Goal: Task Accomplishment & Management: Complete application form

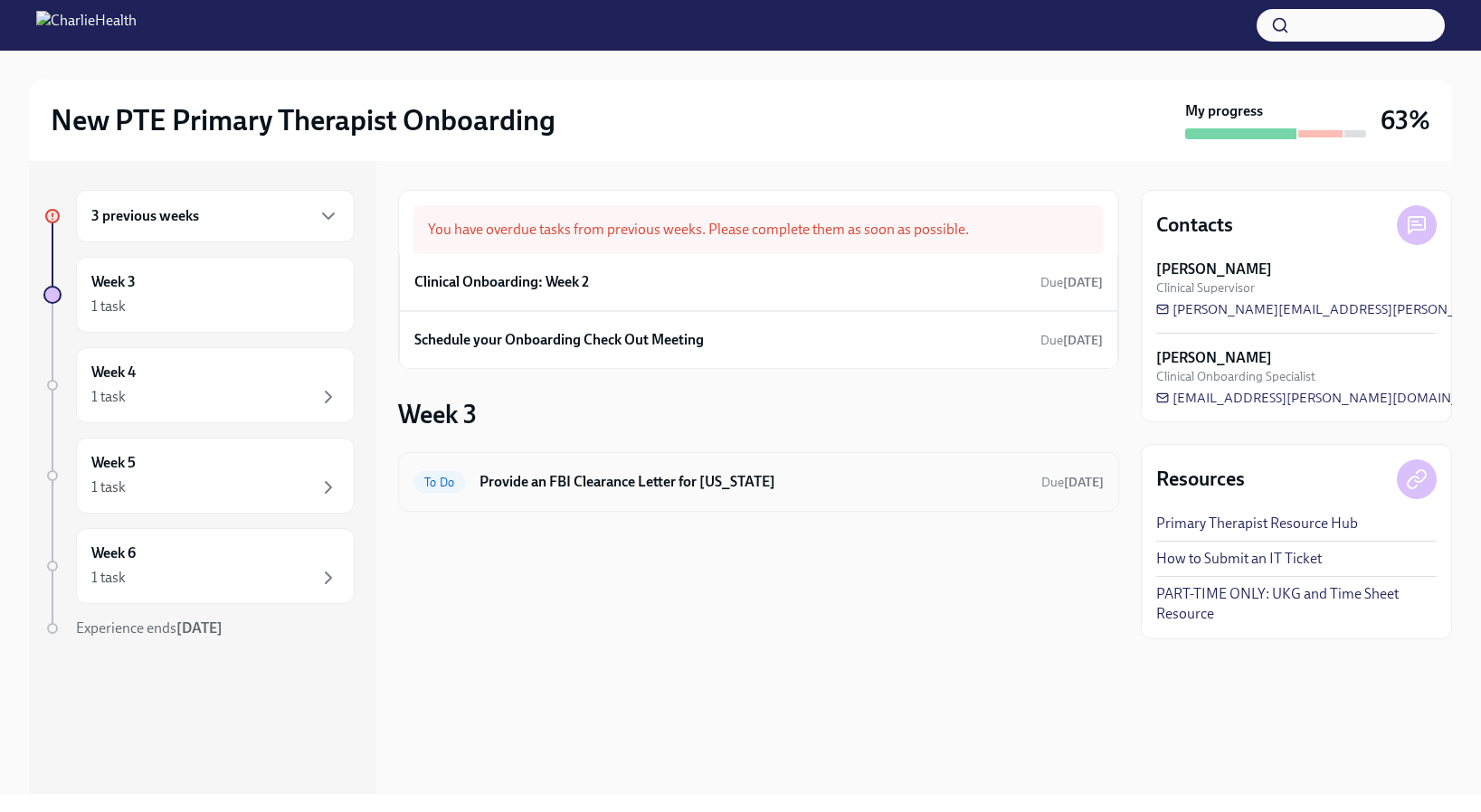
click at [555, 488] on h6 "Provide an FBI Clearance Letter for [US_STATE]" at bounding box center [753, 482] width 547 height 20
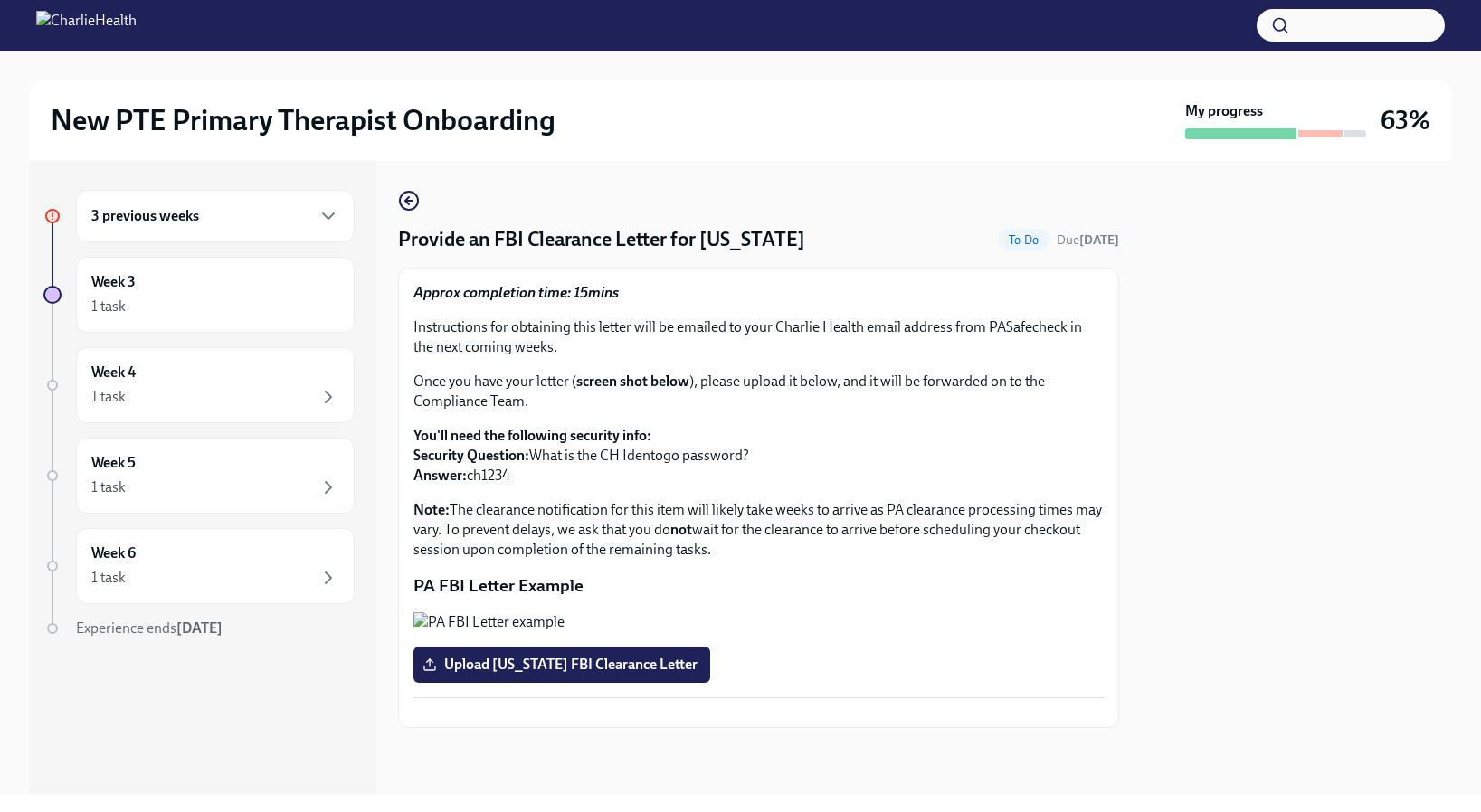
scroll to position [15, 0]
click at [264, 285] on div "Week 3 1 task" at bounding box center [215, 295] width 248 height 45
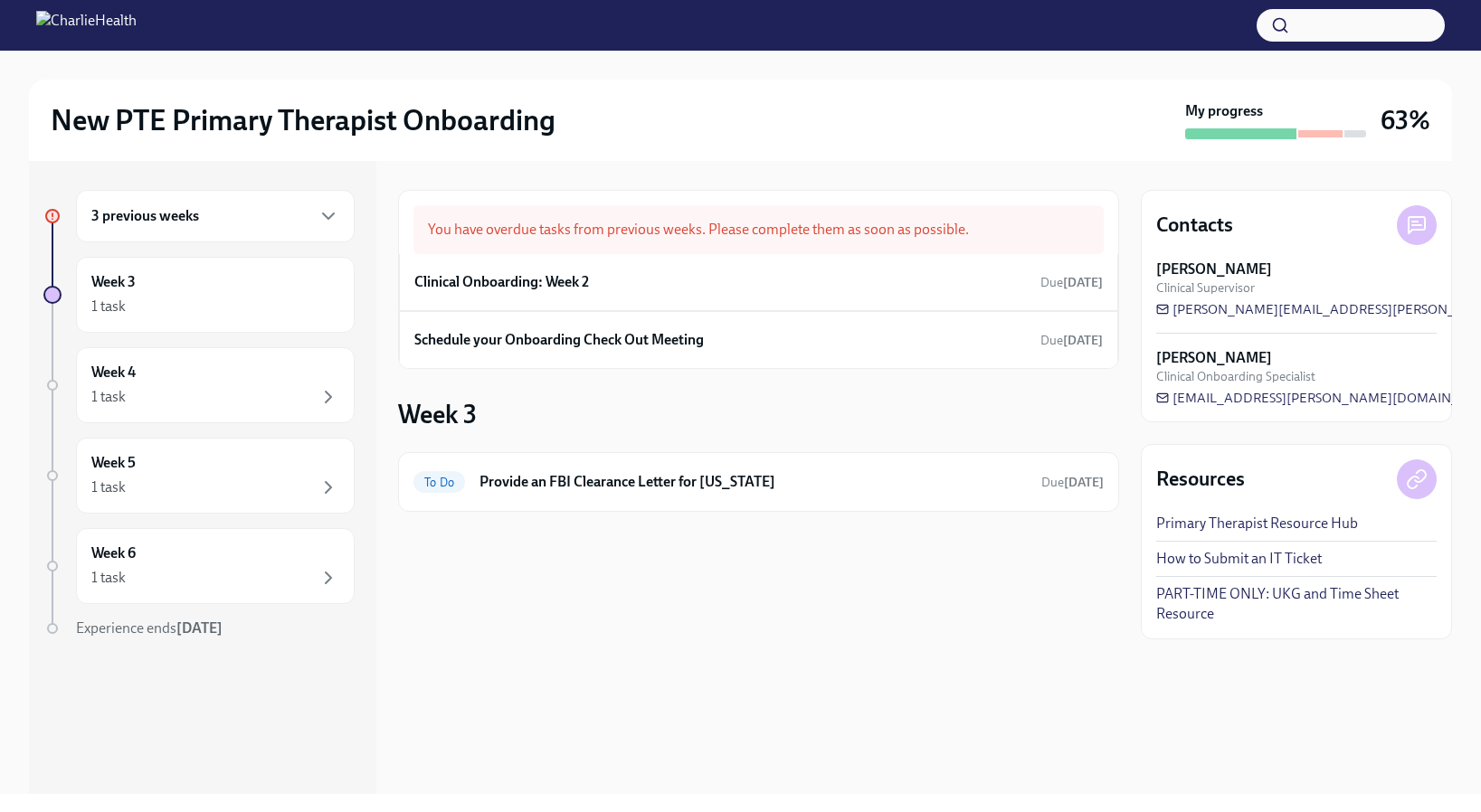
click at [238, 212] on div "3 previous weeks" at bounding box center [215, 216] width 248 height 22
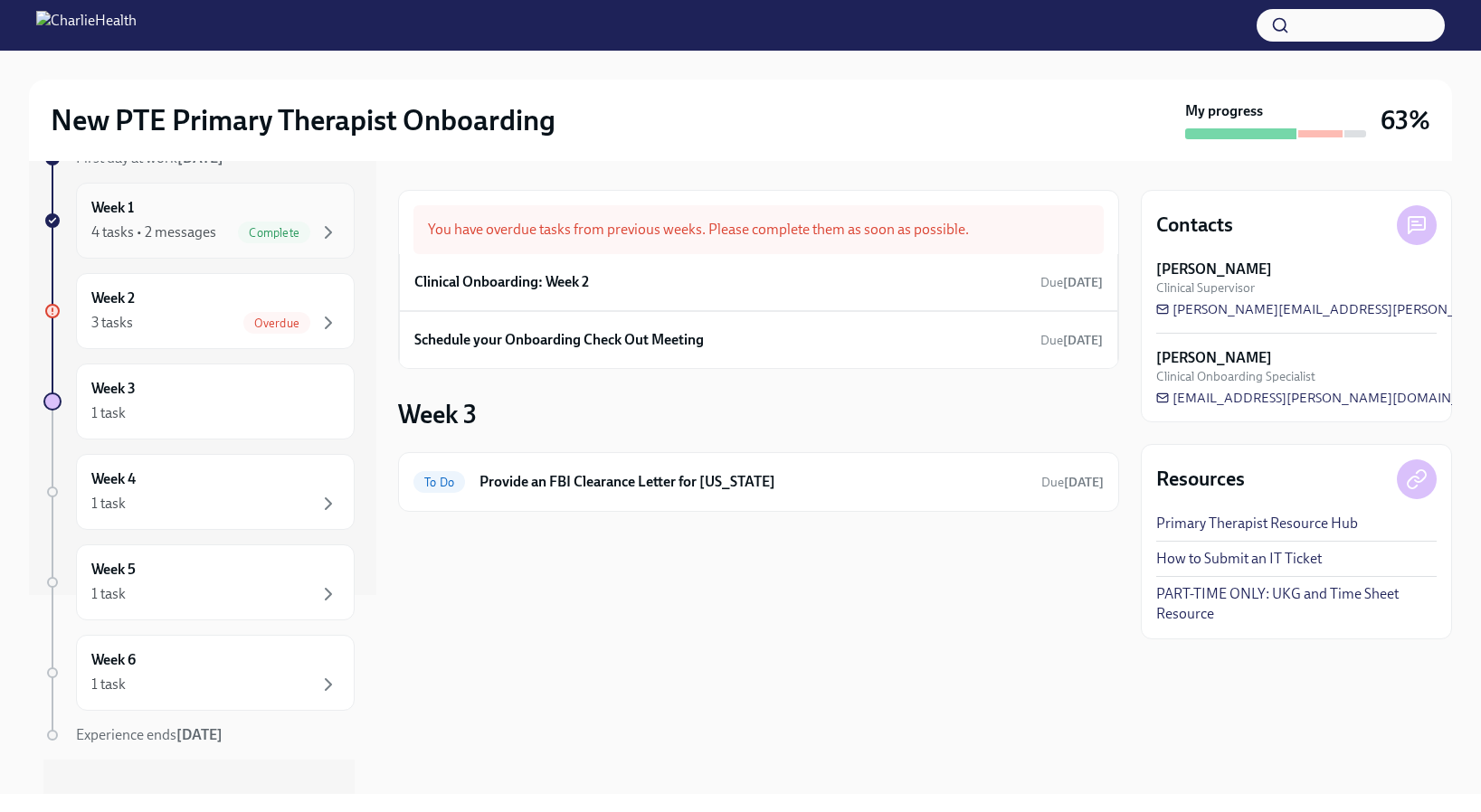
scroll to position [222, 0]
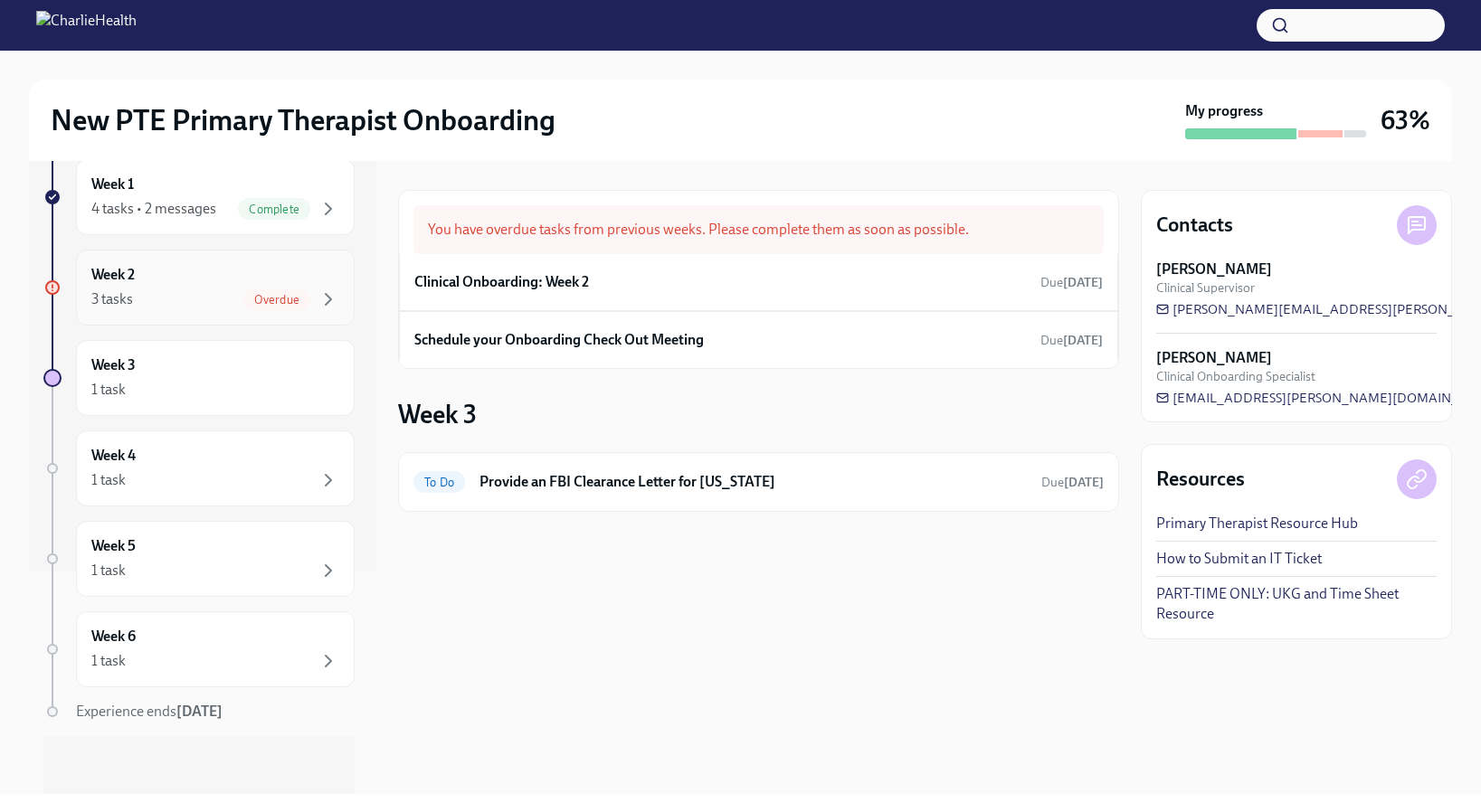
click at [213, 295] on div "3 tasks Overdue" at bounding box center [215, 299] width 248 height 22
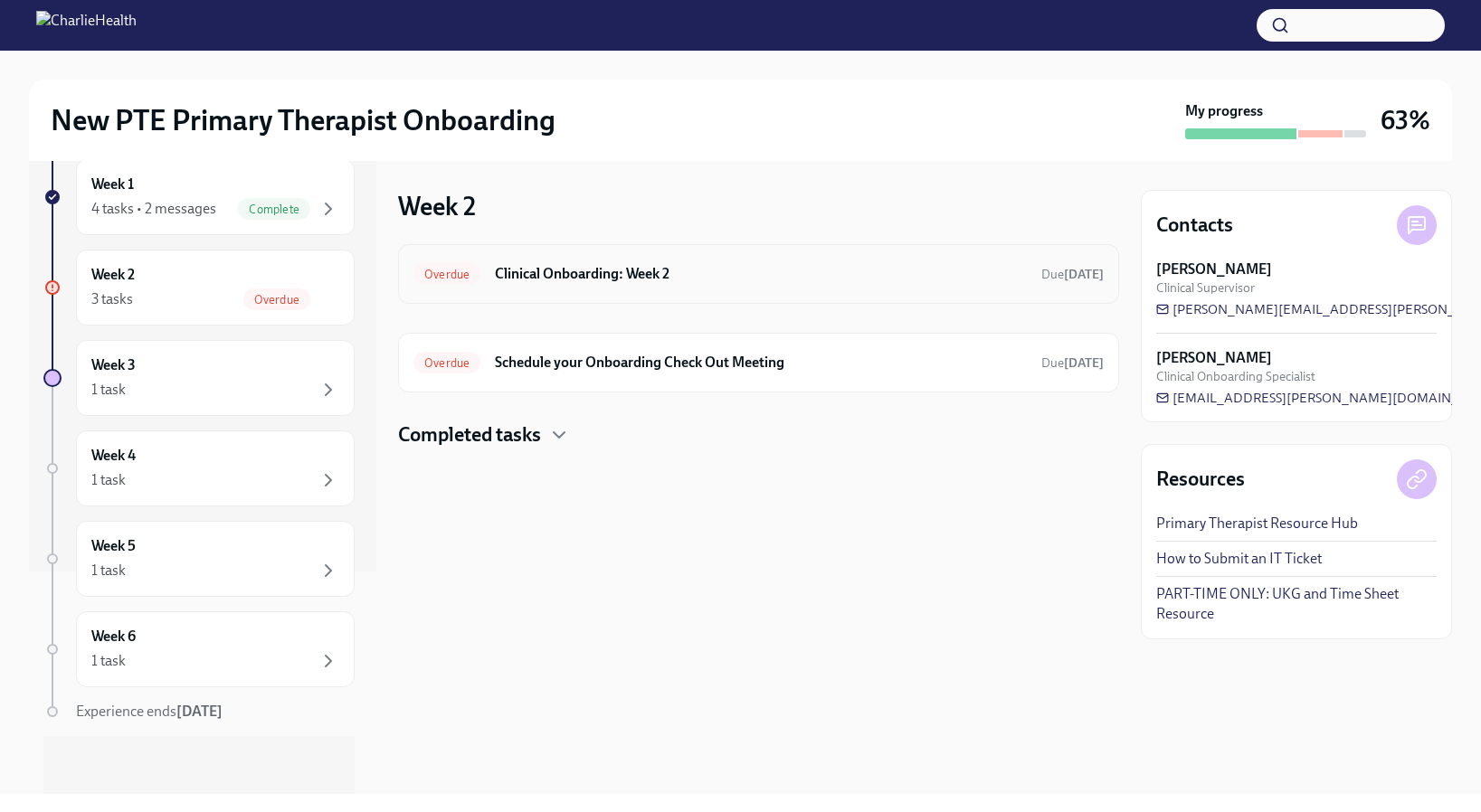
click at [580, 260] on div "Overdue Clinical Onboarding: Week 2 Due [DATE]" at bounding box center [758, 274] width 690 height 29
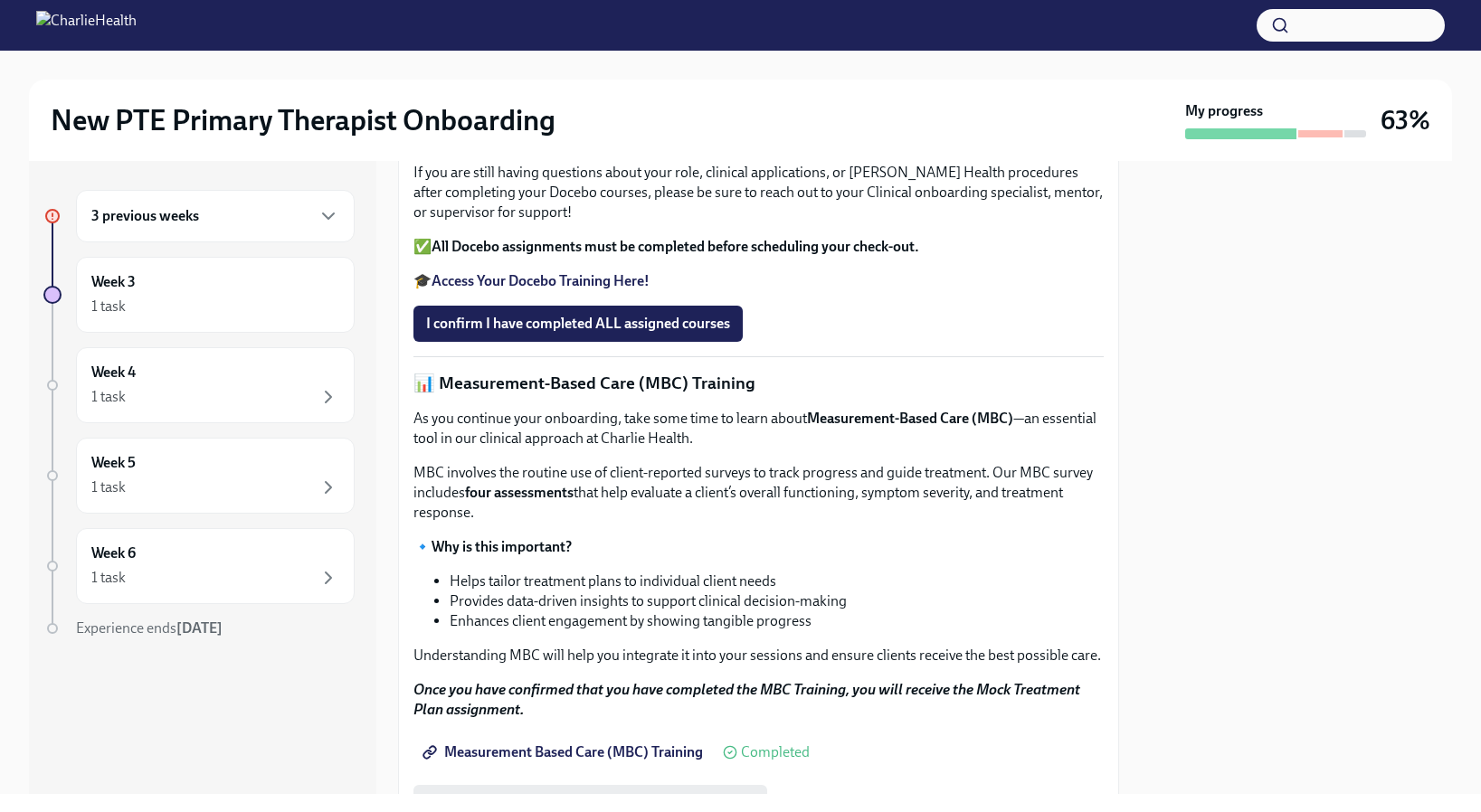
scroll to position [504, 0]
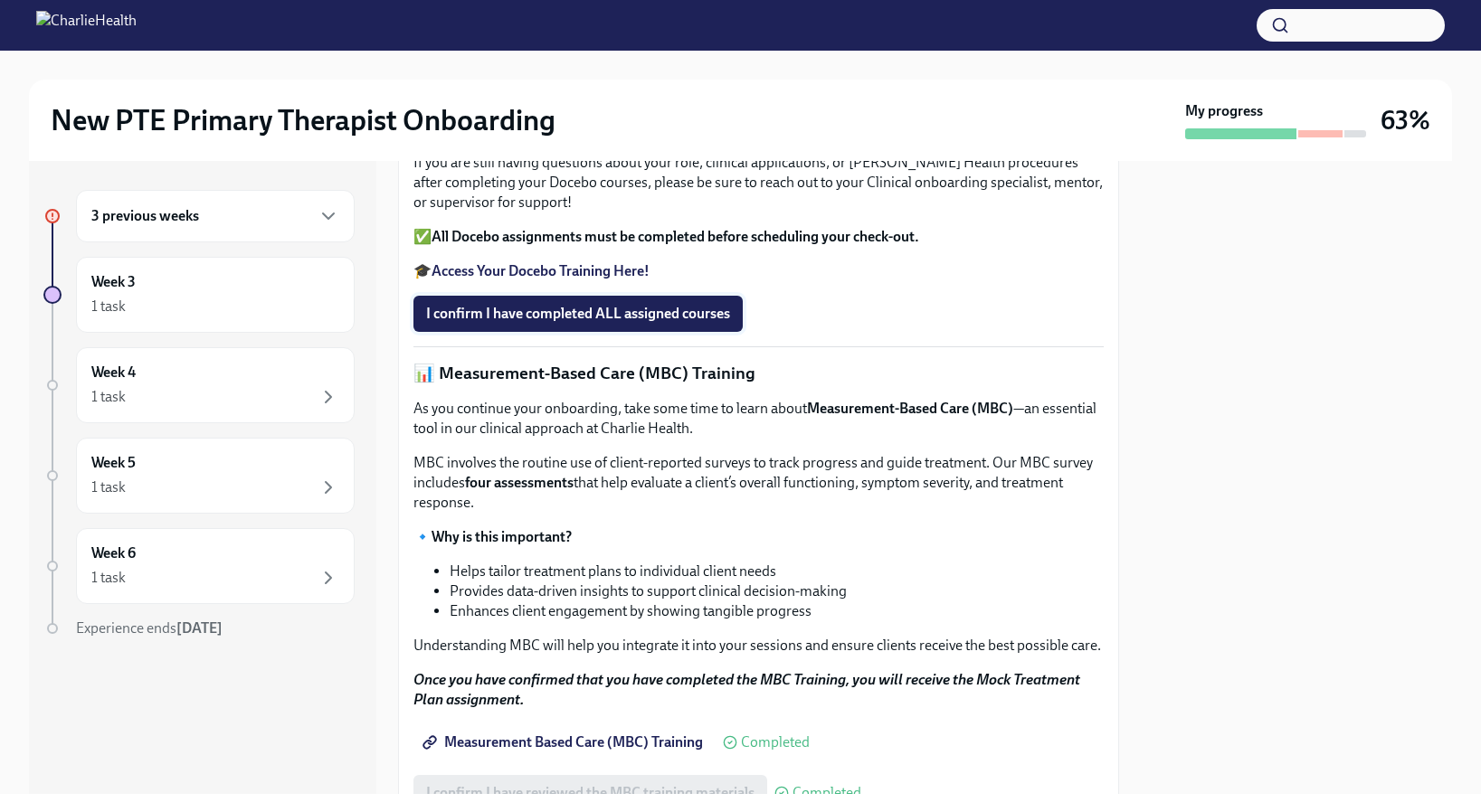
click at [684, 323] on span "I confirm I have completed ALL assigned courses" at bounding box center [578, 314] width 304 height 18
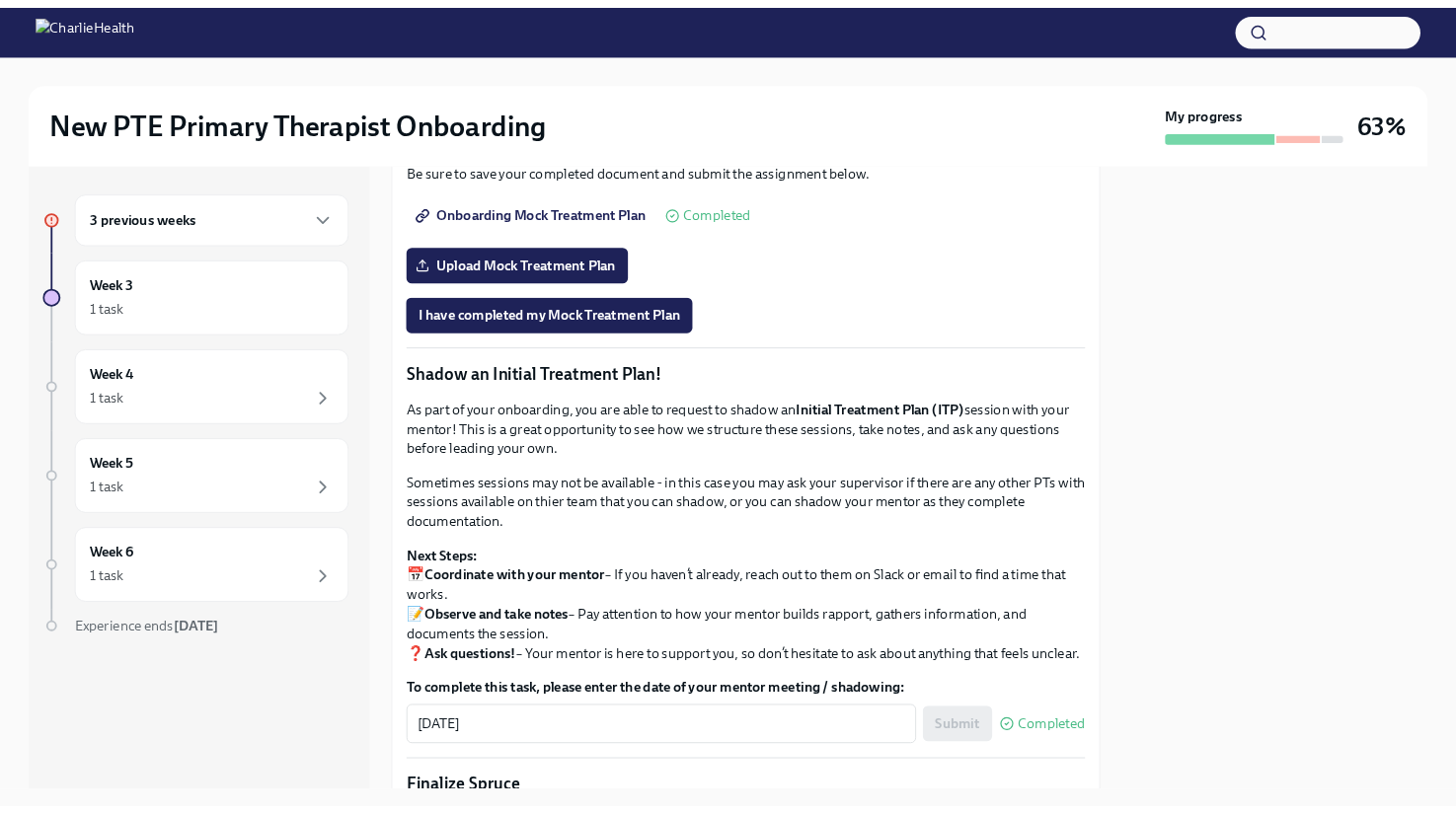
scroll to position [1523, 0]
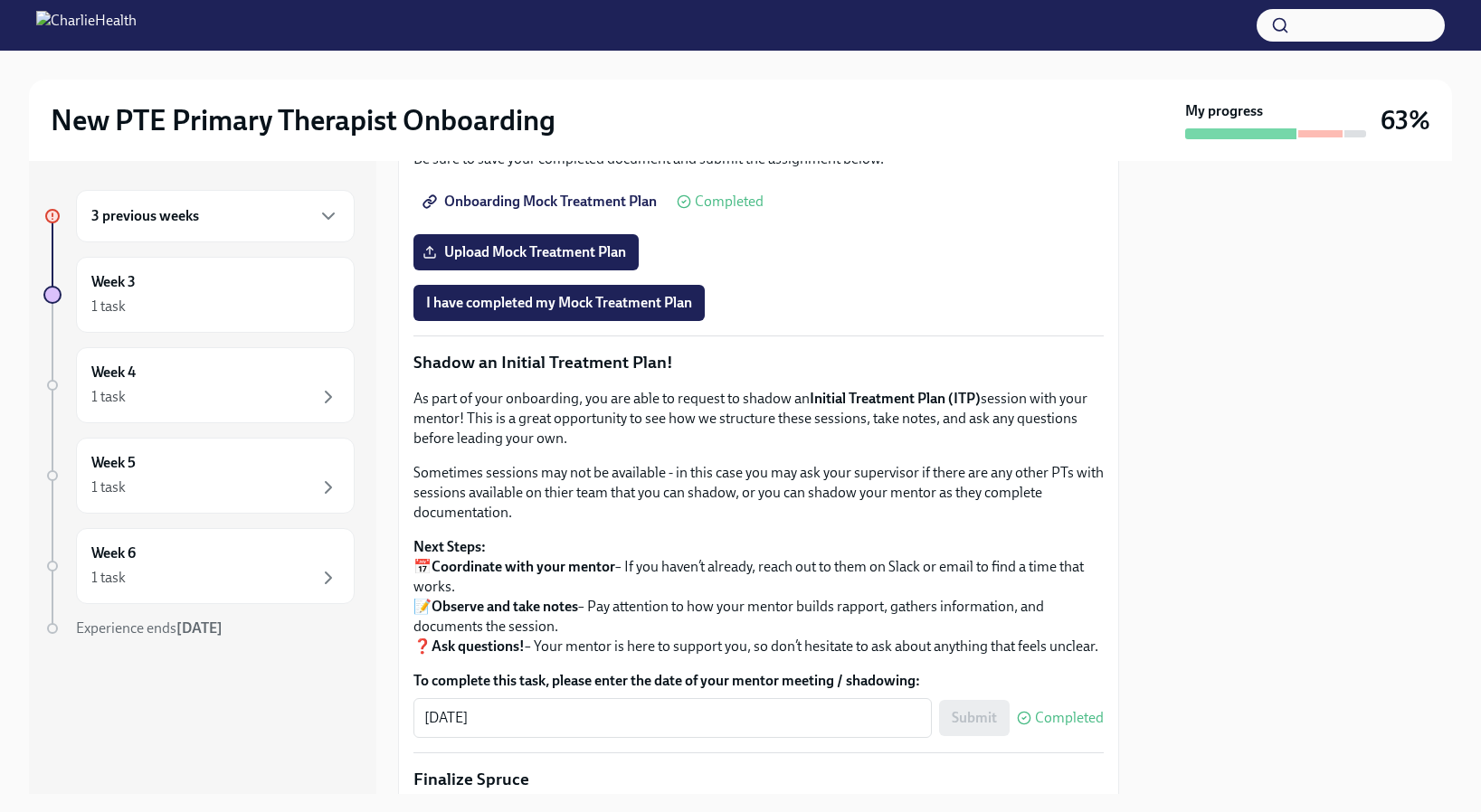
drag, startPoint x: 566, startPoint y: 401, endPoint x: 735, endPoint y: 400, distance: 169.0
click at [735, 99] on em "The biopsychosocial (BPS) and client chart used in this exercise are for traini…" at bounding box center [741, 80] width 655 height 37
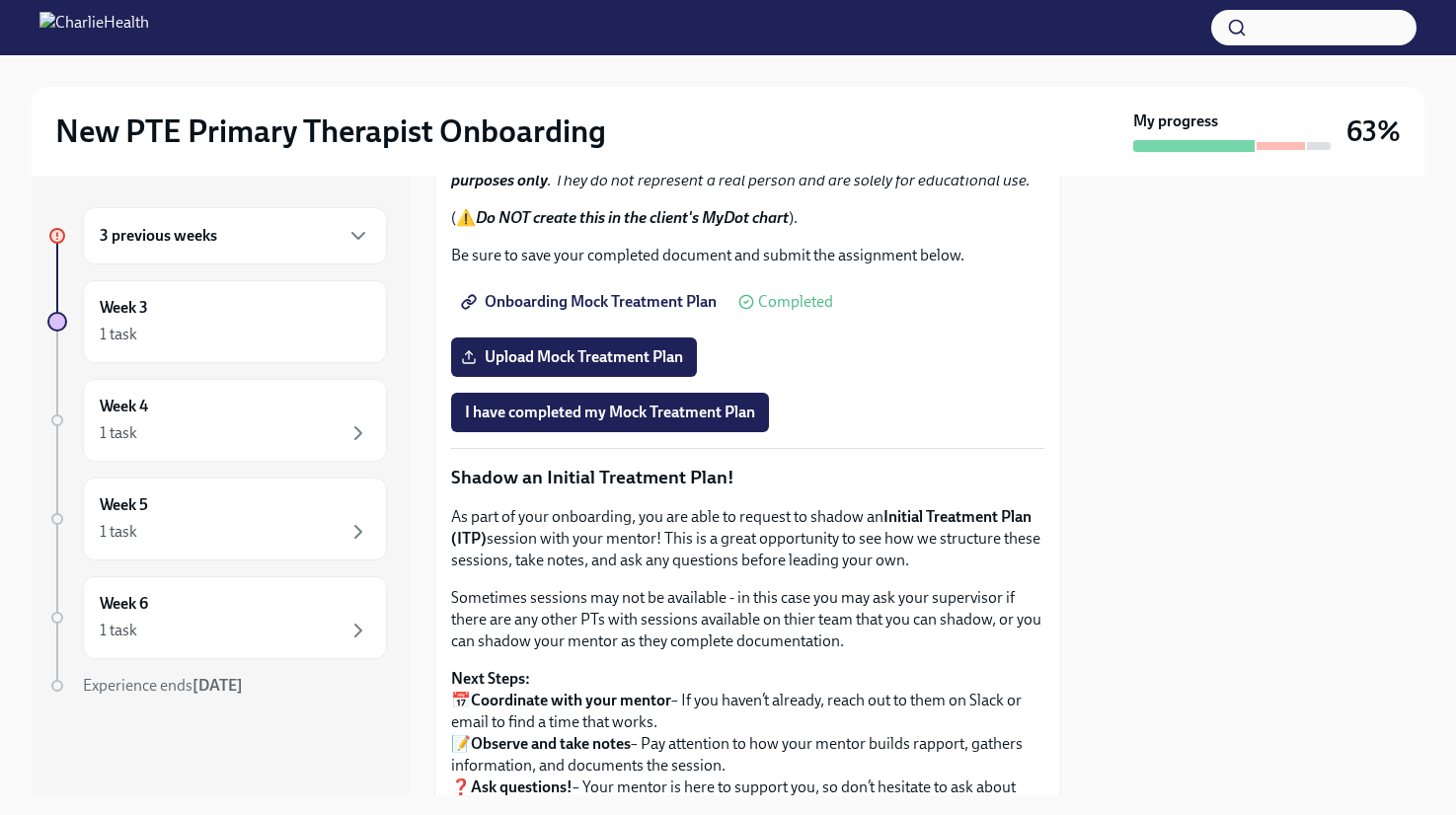
scroll to position [1586, 0]
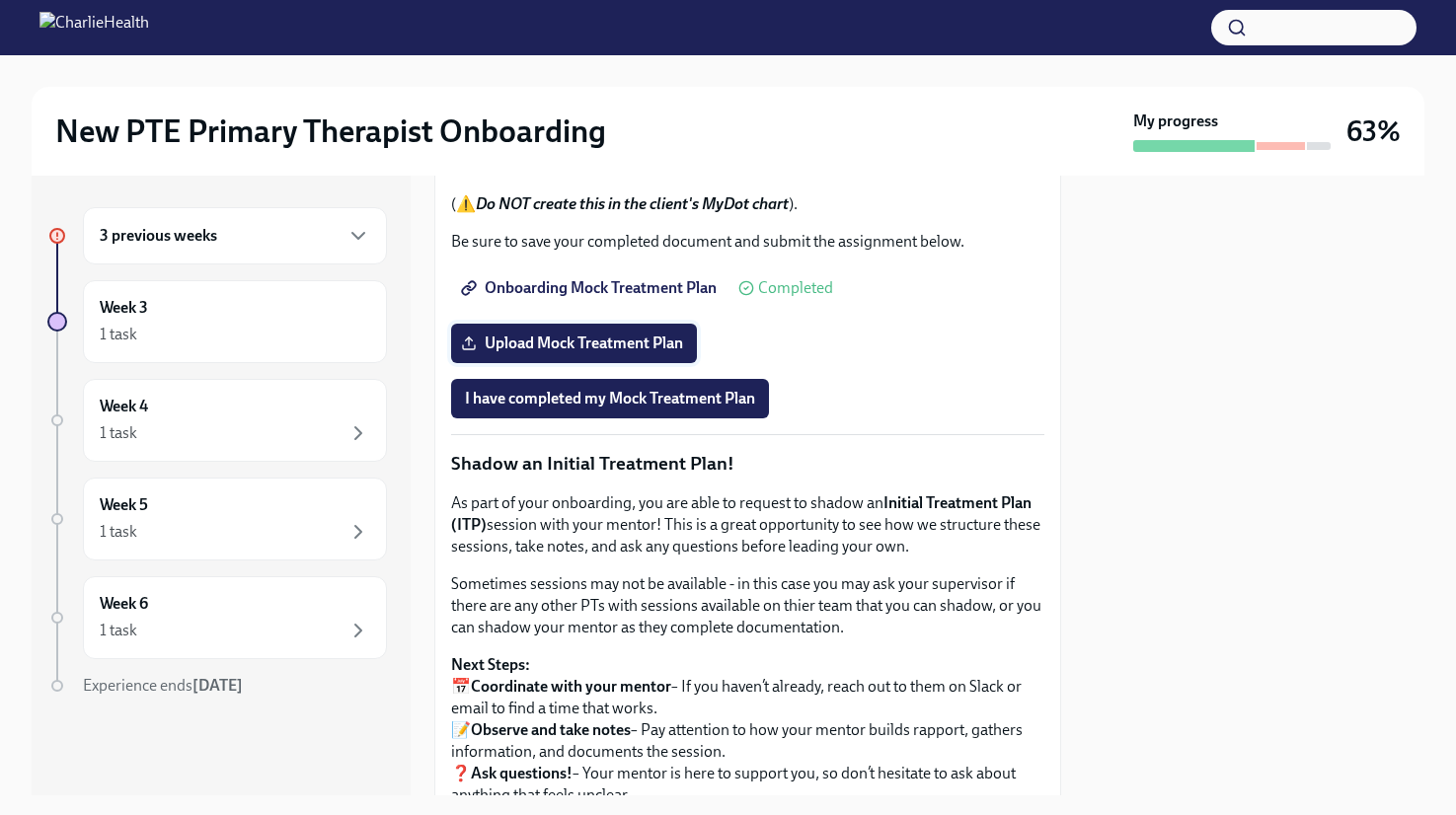
click at [650, 363] on label "Upload Mock Treatment Plan" at bounding box center [574, 343] width 246 height 39
click at [0, 0] on input "Upload Mock Treatment Plan" at bounding box center [0, 0] width 0 height 0
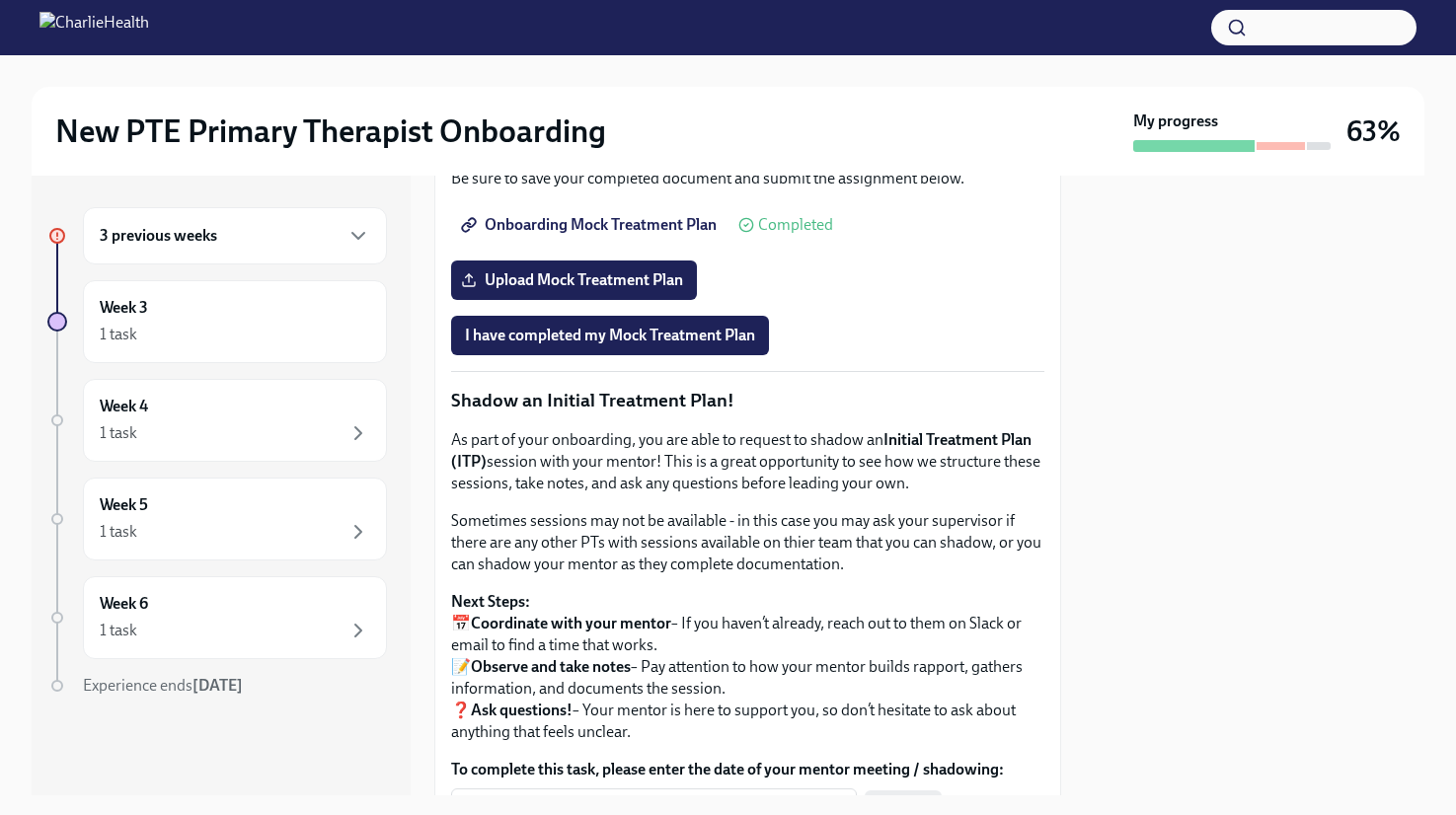
scroll to position [1656, 0]
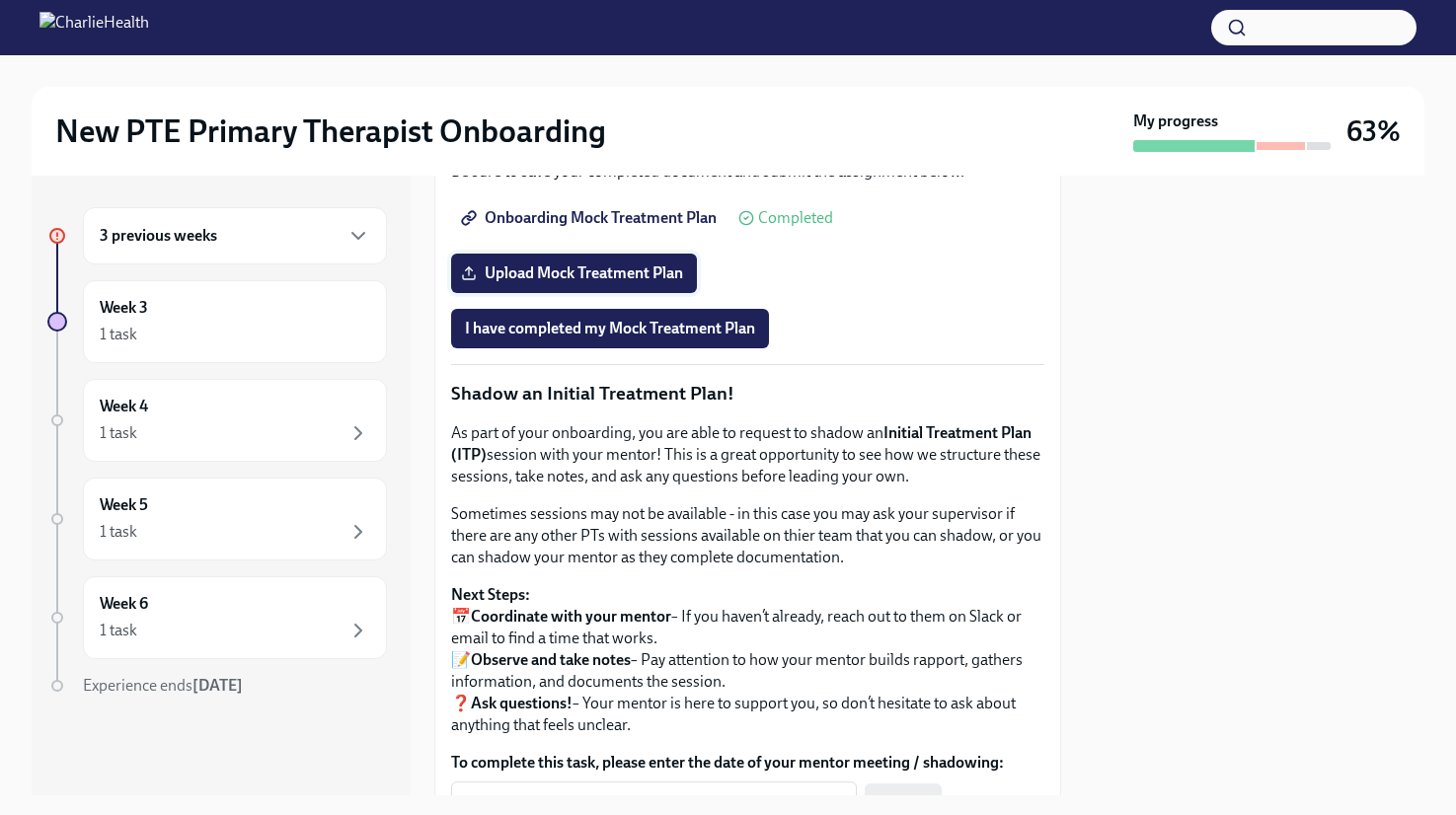
click at [652, 283] on span "Upload Mock Treatment Plan" at bounding box center [574, 273] width 218 height 20
click at [0, 0] on input "Upload Mock Treatment Plan" at bounding box center [0, 0] width 0 height 0
click at [584, 283] on span "Upload Mock Treatment Plan" at bounding box center [574, 273] width 218 height 20
click at [0, 0] on input "Upload Mock Treatment Plan" at bounding box center [0, 0] width 0 height 0
click at [581, 293] on label "Upload Mock Treatment Plan" at bounding box center [574, 273] width 246 height 39
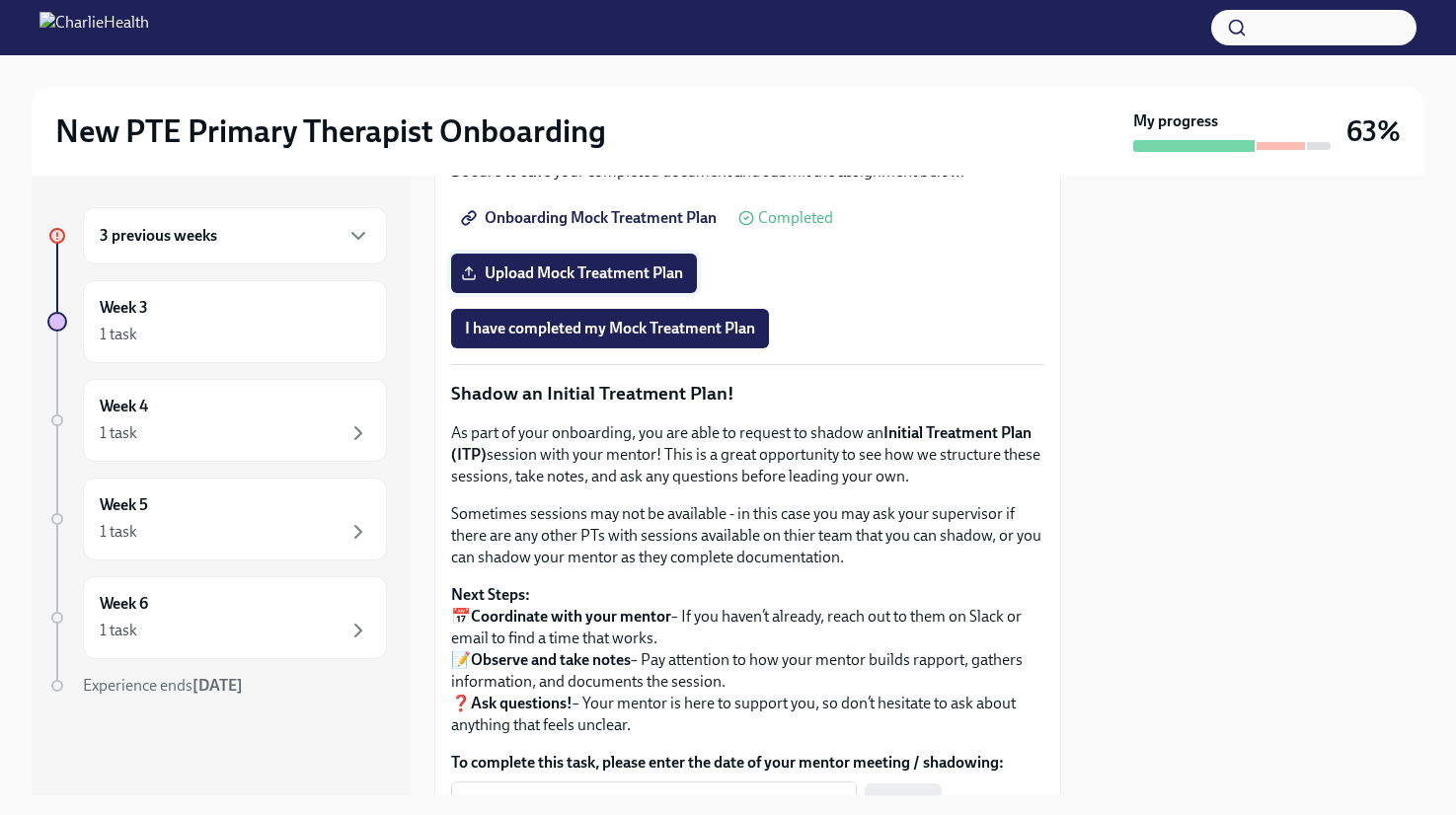
click at [0, 0] on input "Upload Mock Treatment Plan" at bounding box center [0, 0] width 0 height 0
click at [583, 283] on span "Upload Mock Treatment Plan" at bounding box center [574, 273] width 218 height 20
click at [0, 0] on input "Upload Mock Treatment Plan" at bounding box center [0, 0] width 0 height 0
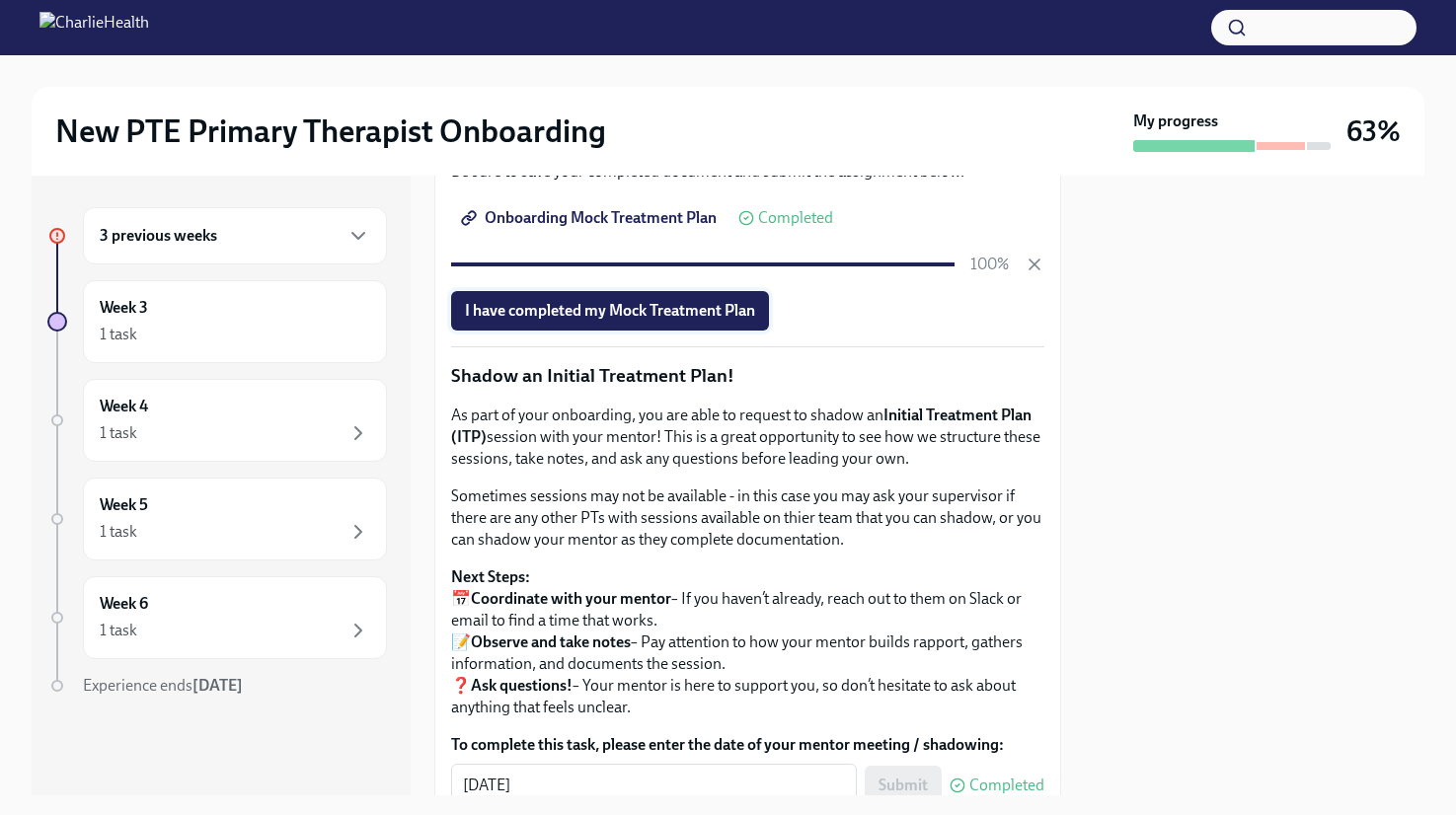
click at [723, 321] on span "I have completed my Mock Treatment Plan" at bounding box center [610, 311] width 290 height 20
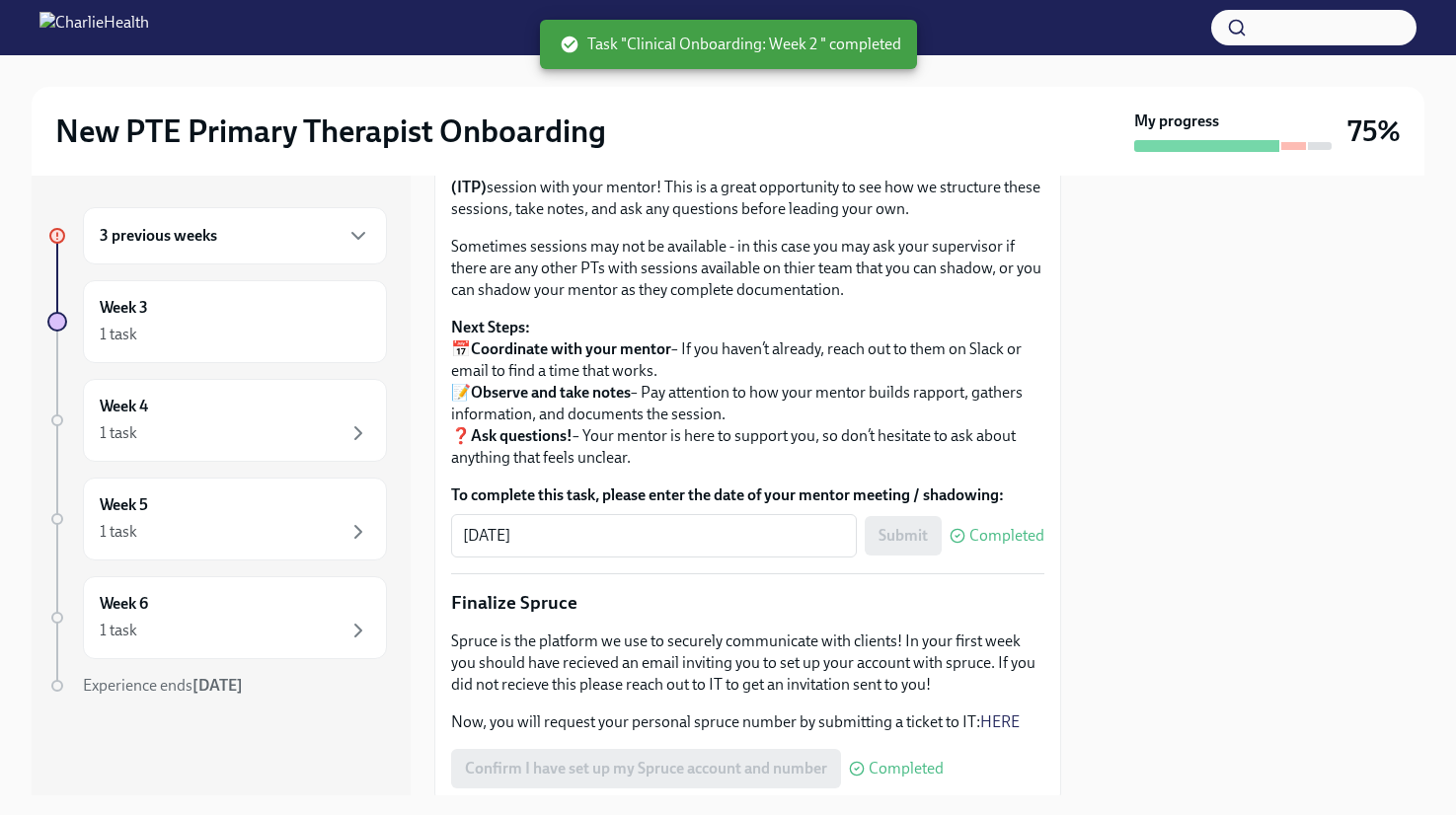
scroll to position [2323, 0]
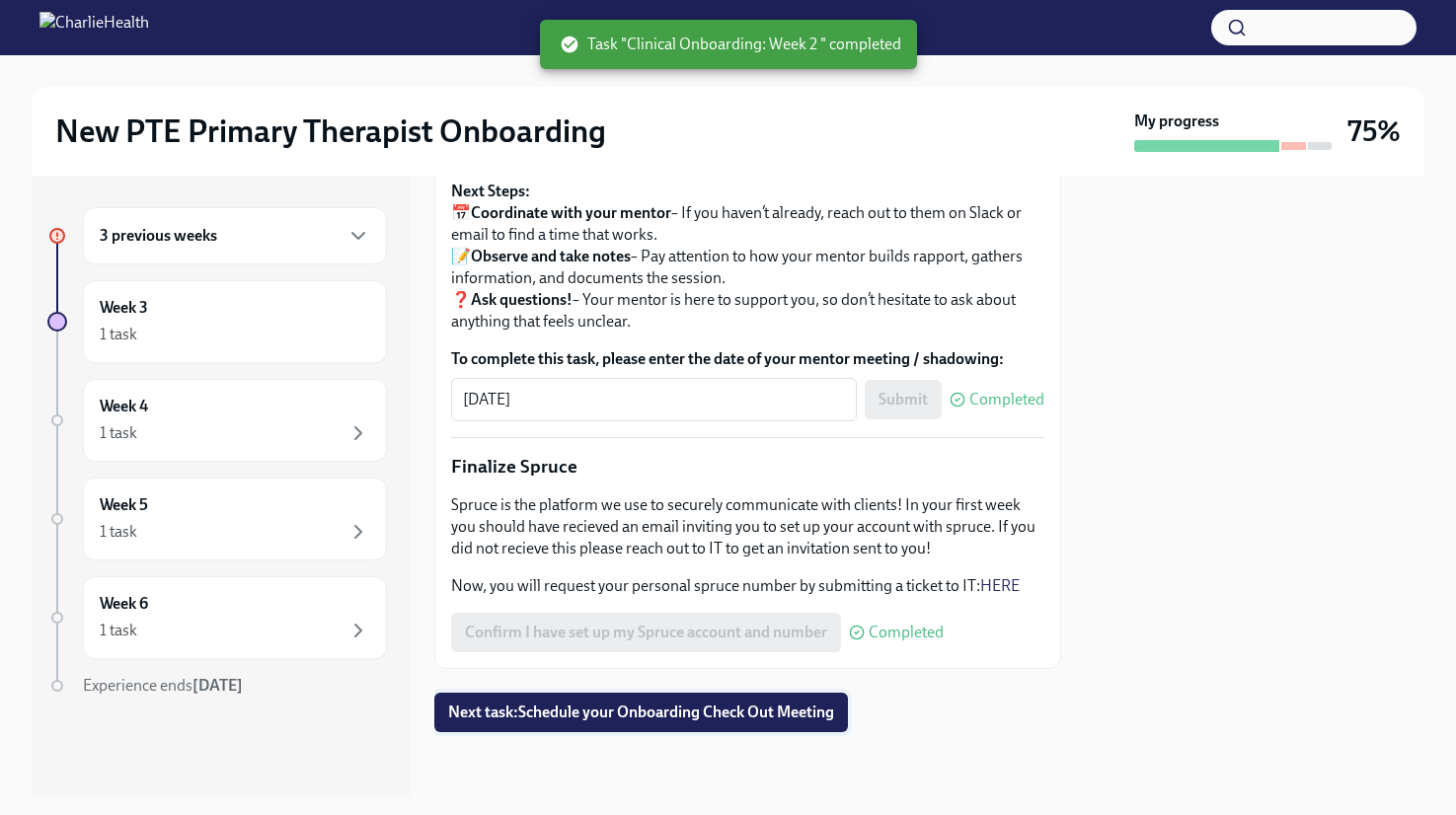
click at [660, 715] on span "Next task : Schedule your Onboarding Check Out Meeting" at bounding box center [641, 712] width 386 height 20
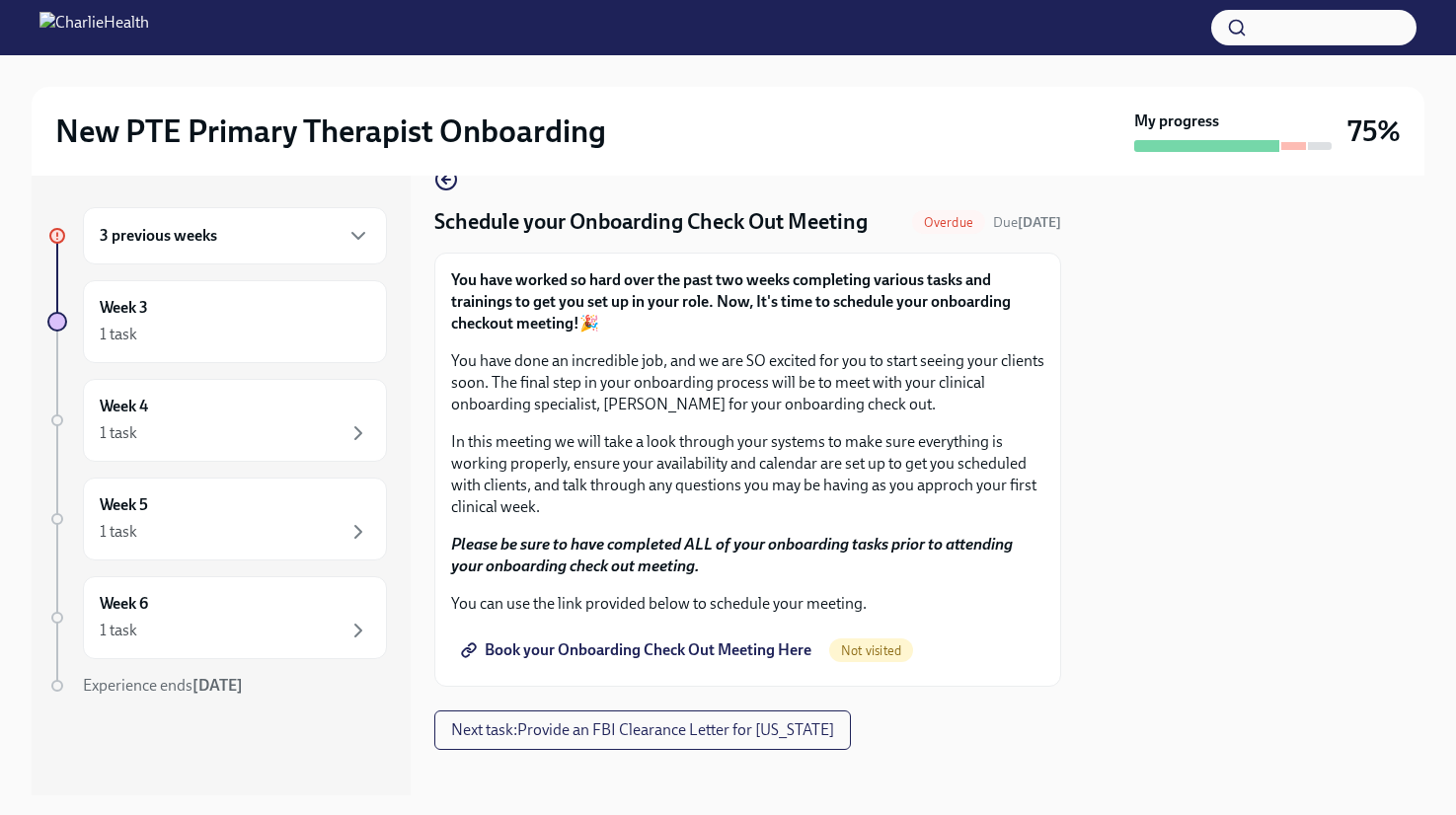
scroll to position [37, 0]
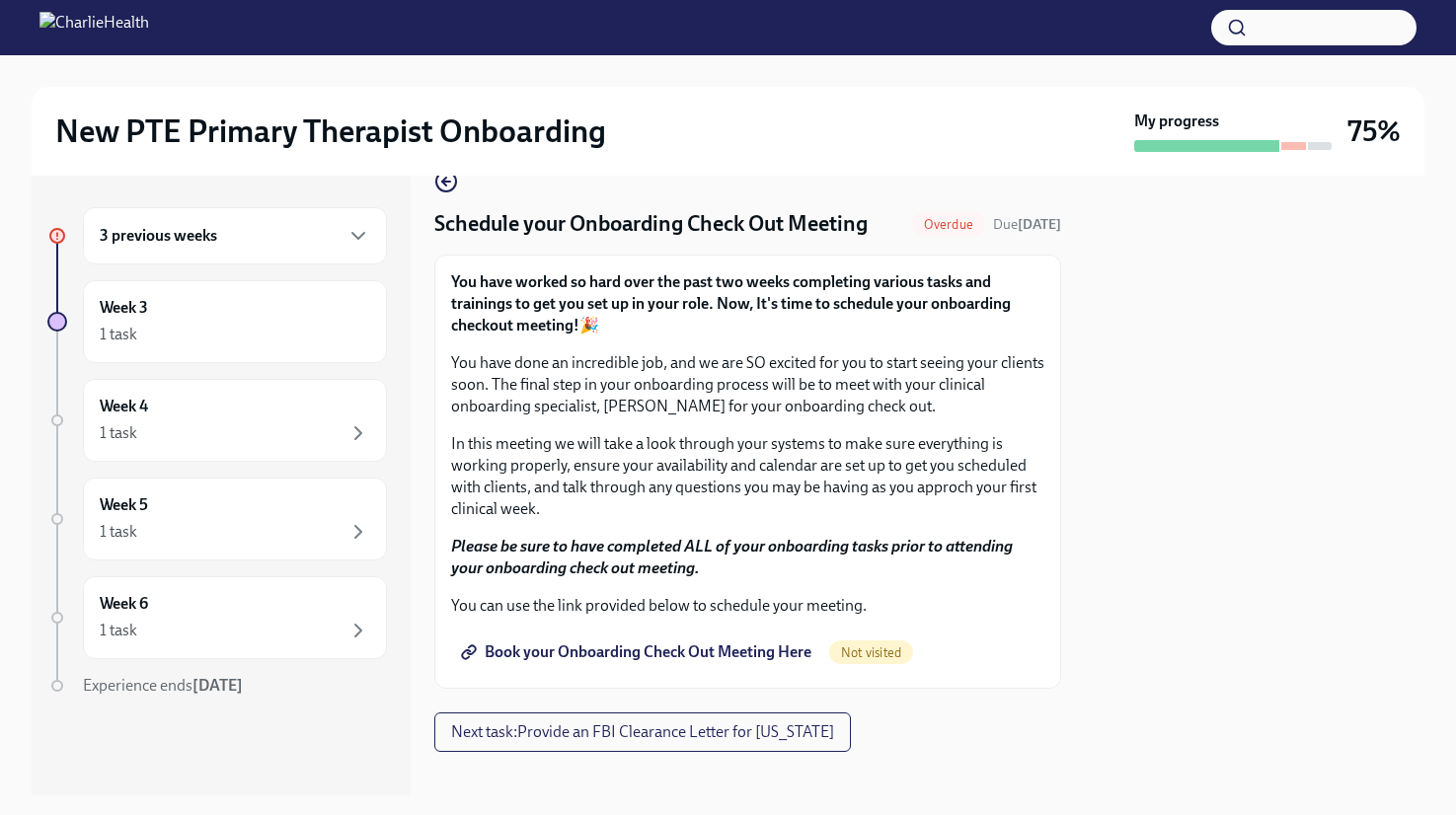
click at [582, 657] on span "Book your Onboarding Check Out Meeting Here" at bounding box center [638, 652] width 346 height 20
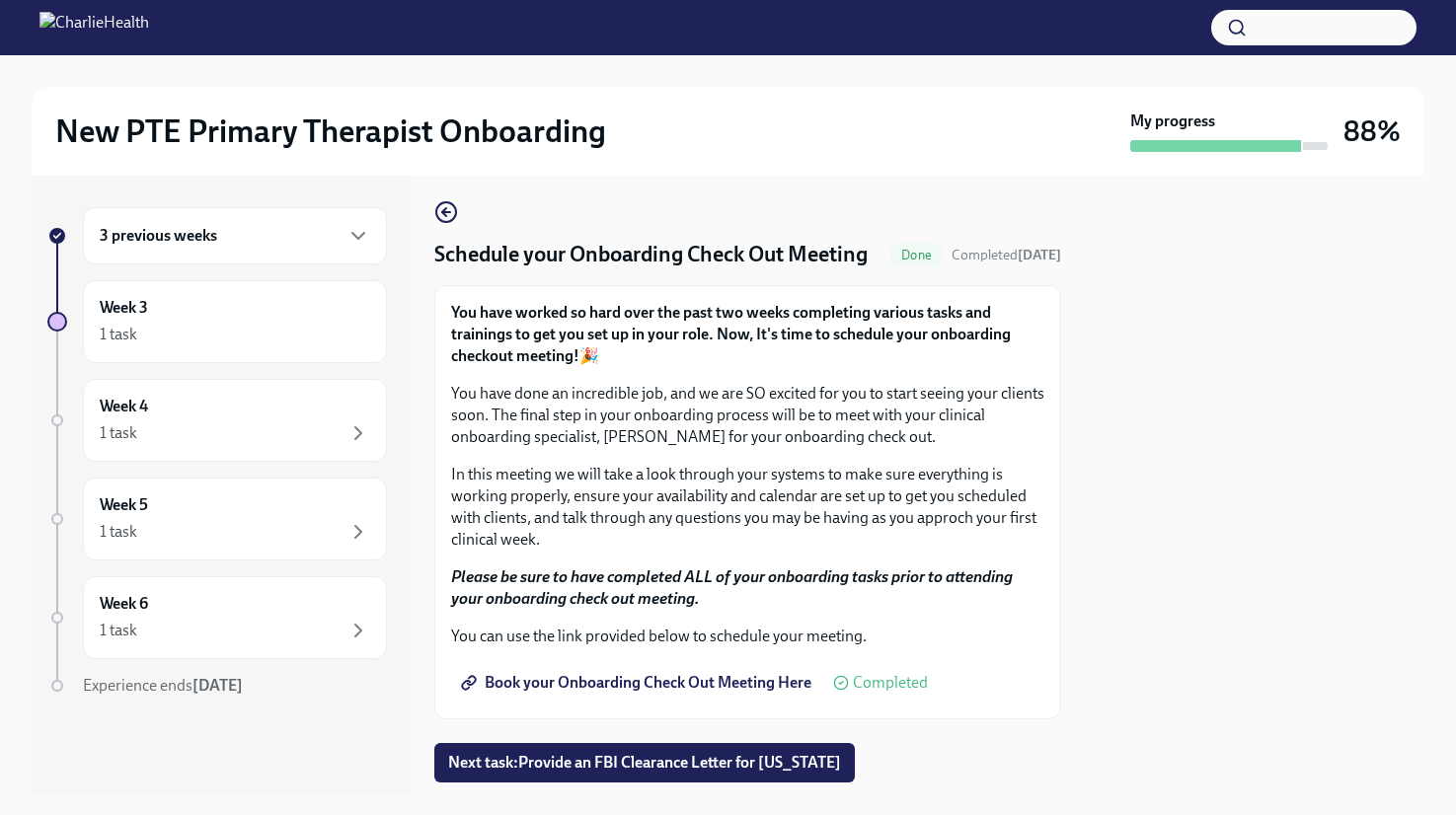
scroll to position [0, 0]
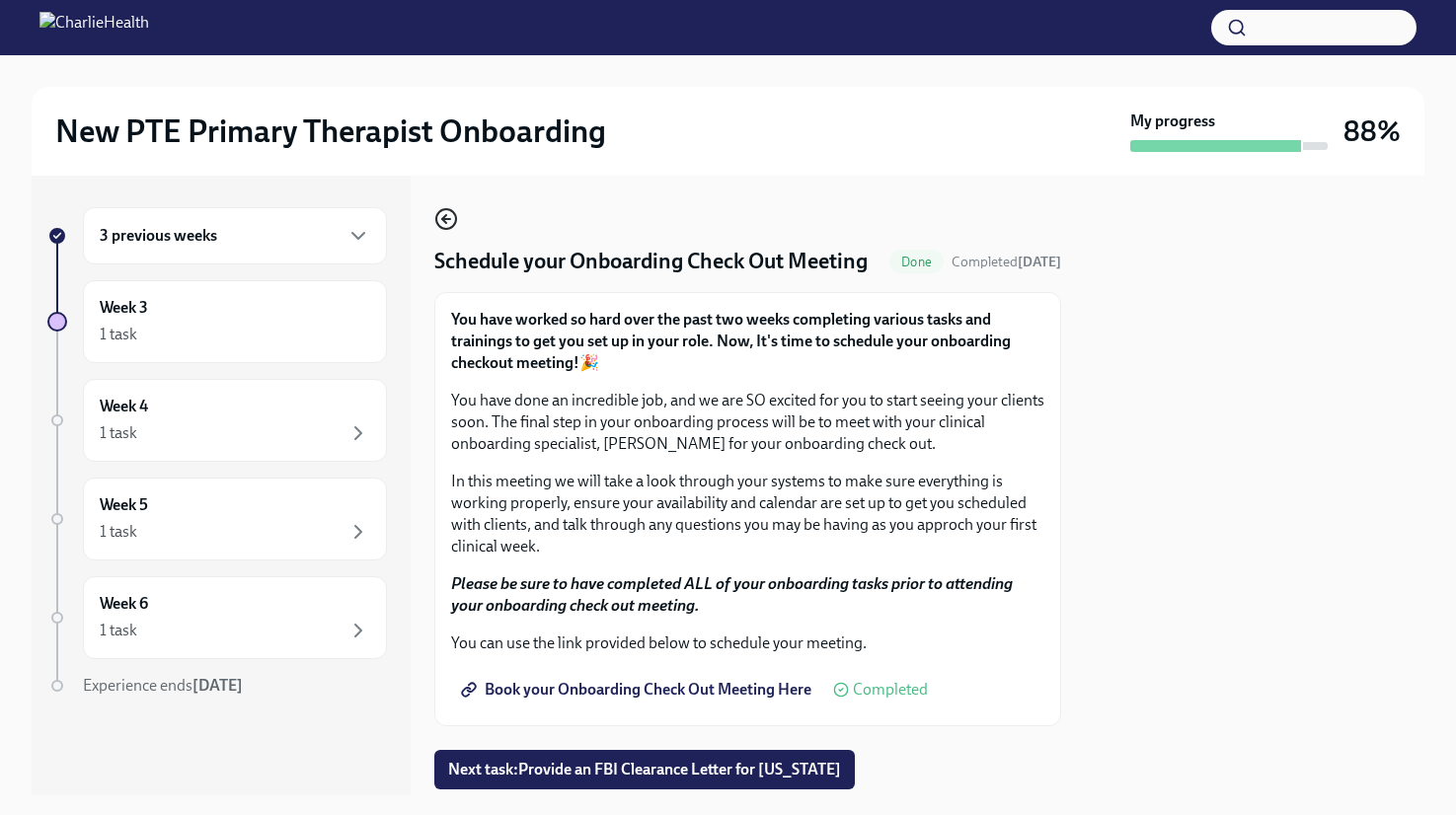
click at [437, 225] on circle "button" at bounding box center [446, 219] width 20 height 20
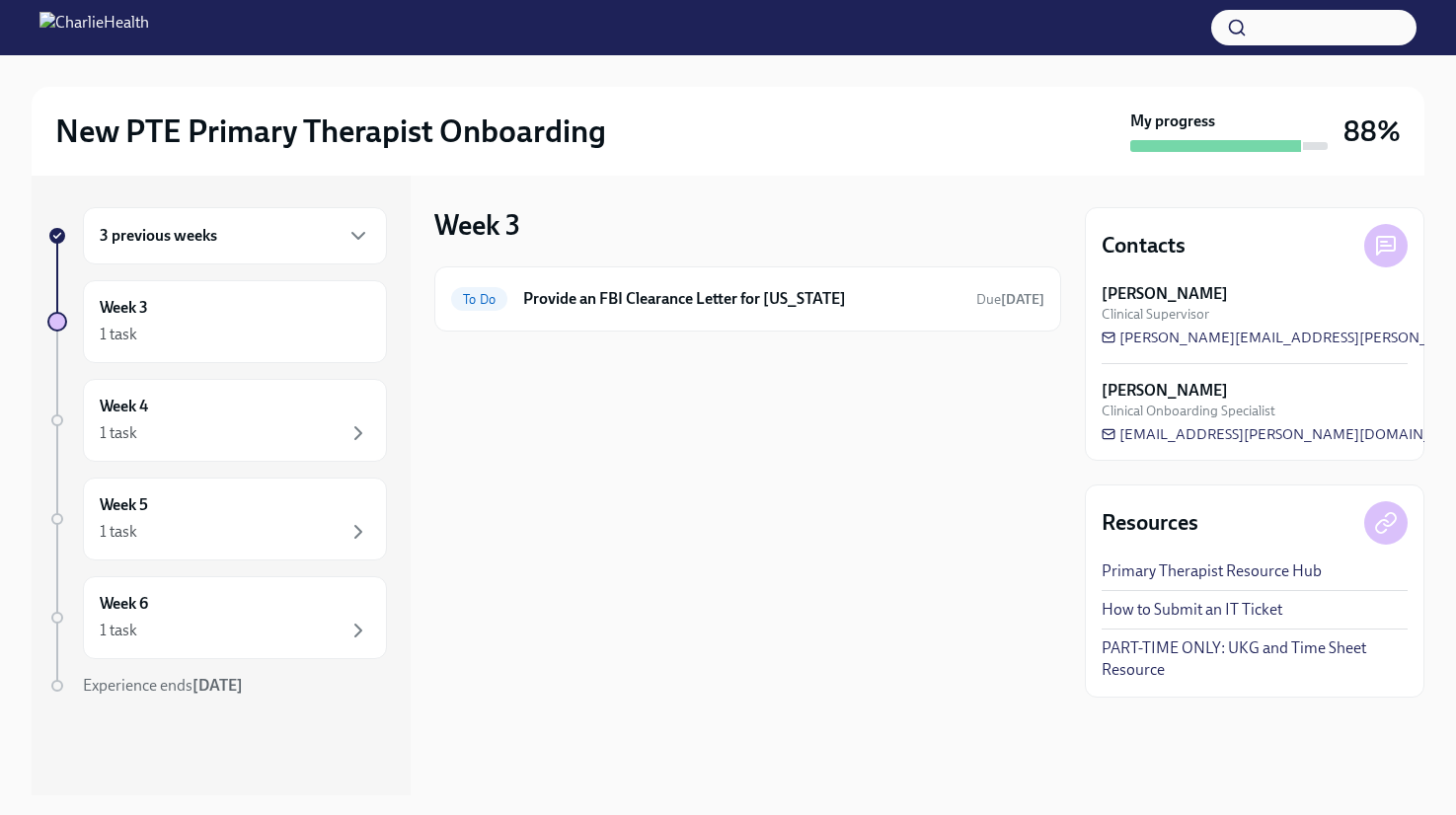
click at [270, 247] on div "3 previous weeks" at bounding box center [235, 236] width 270 height 24
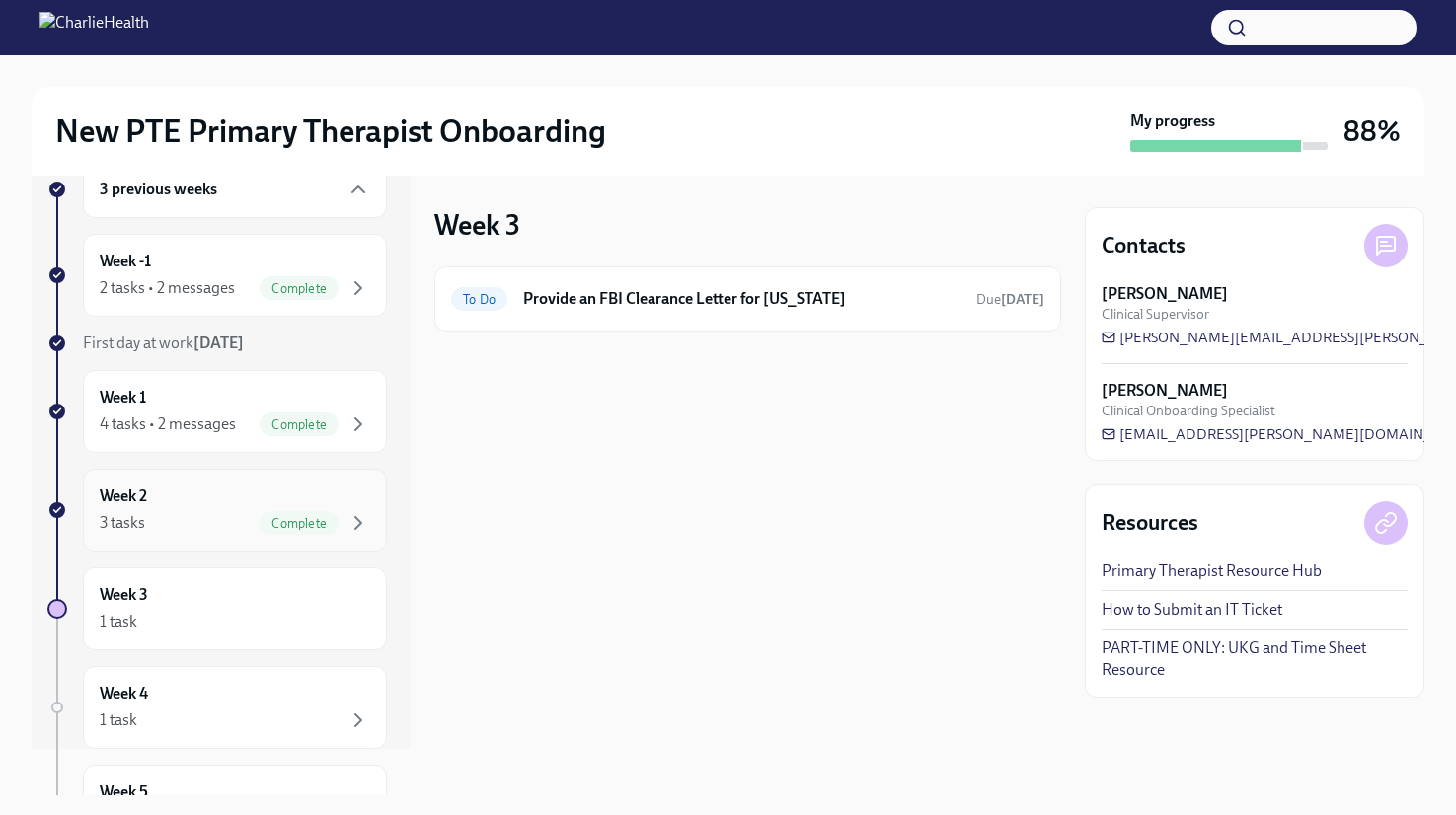
scroll to position [119, 0]
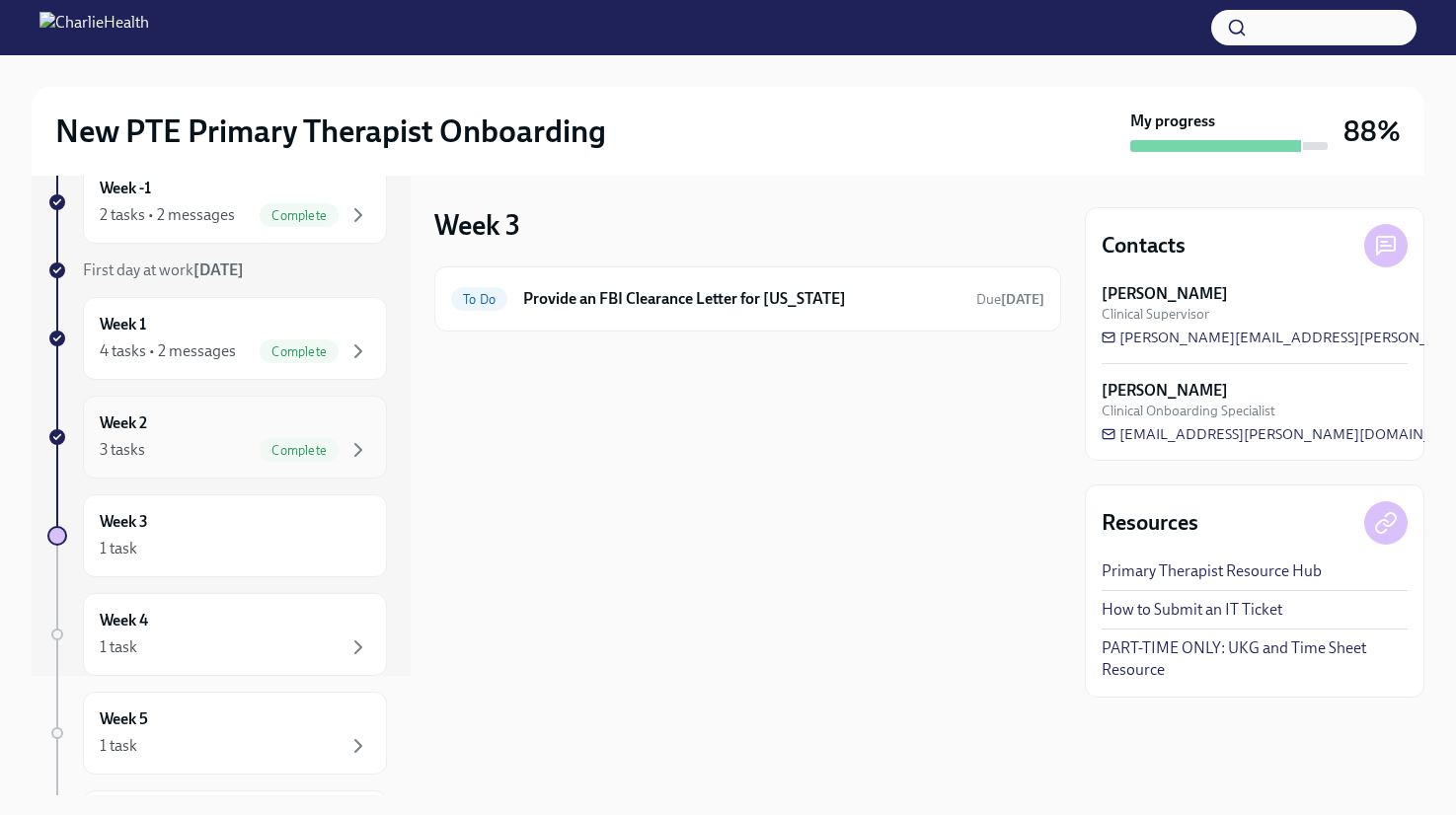
click at [245, 569] on div "Week 3 1 task" at bounding box center [235, 536] width 304 height 83
